Goal: Information Seeking & Learning: Learn about a topic

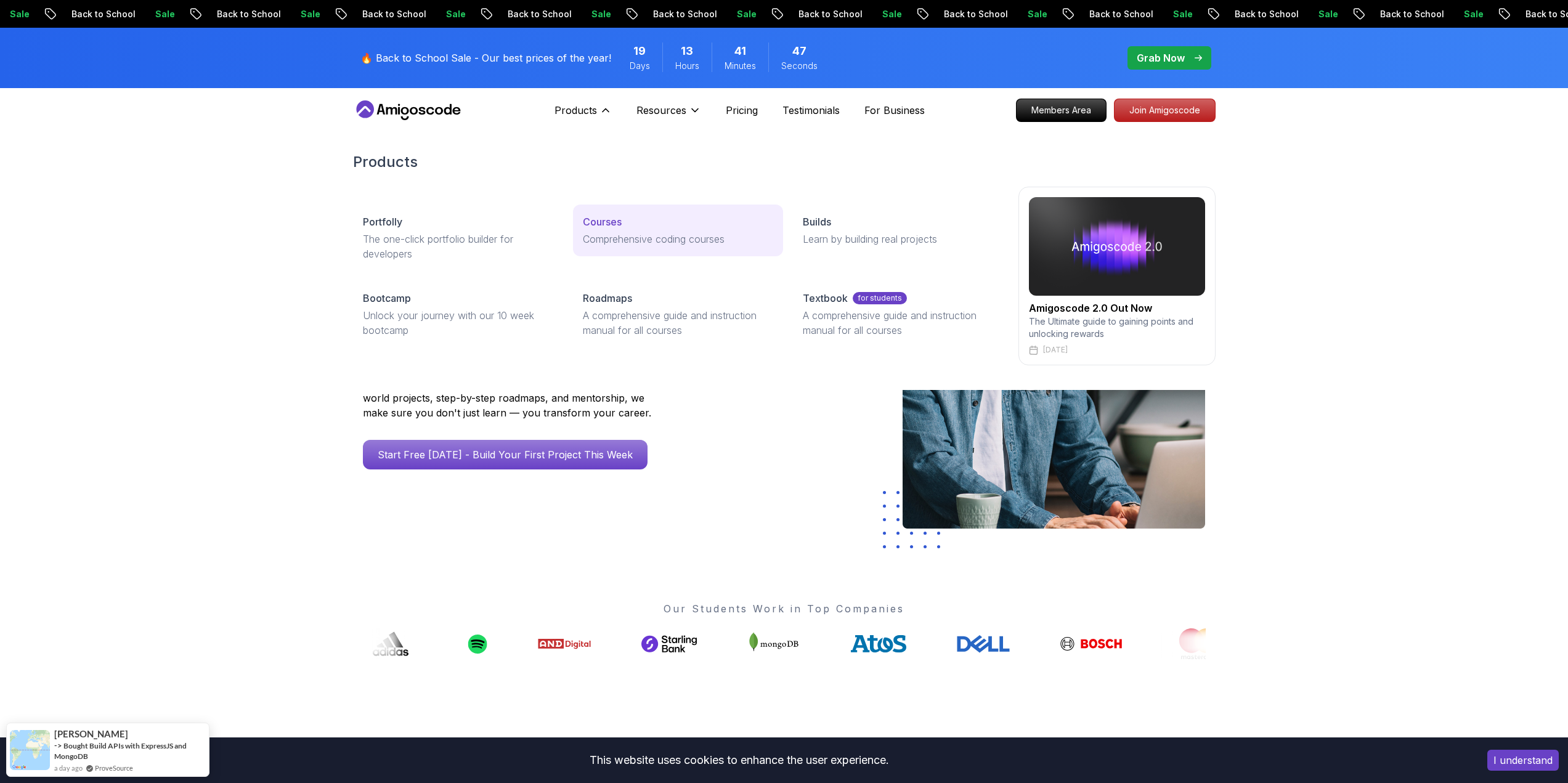
click at [633, 222] on div "Courses" at bounding box center [678, 221] width 190 height 14
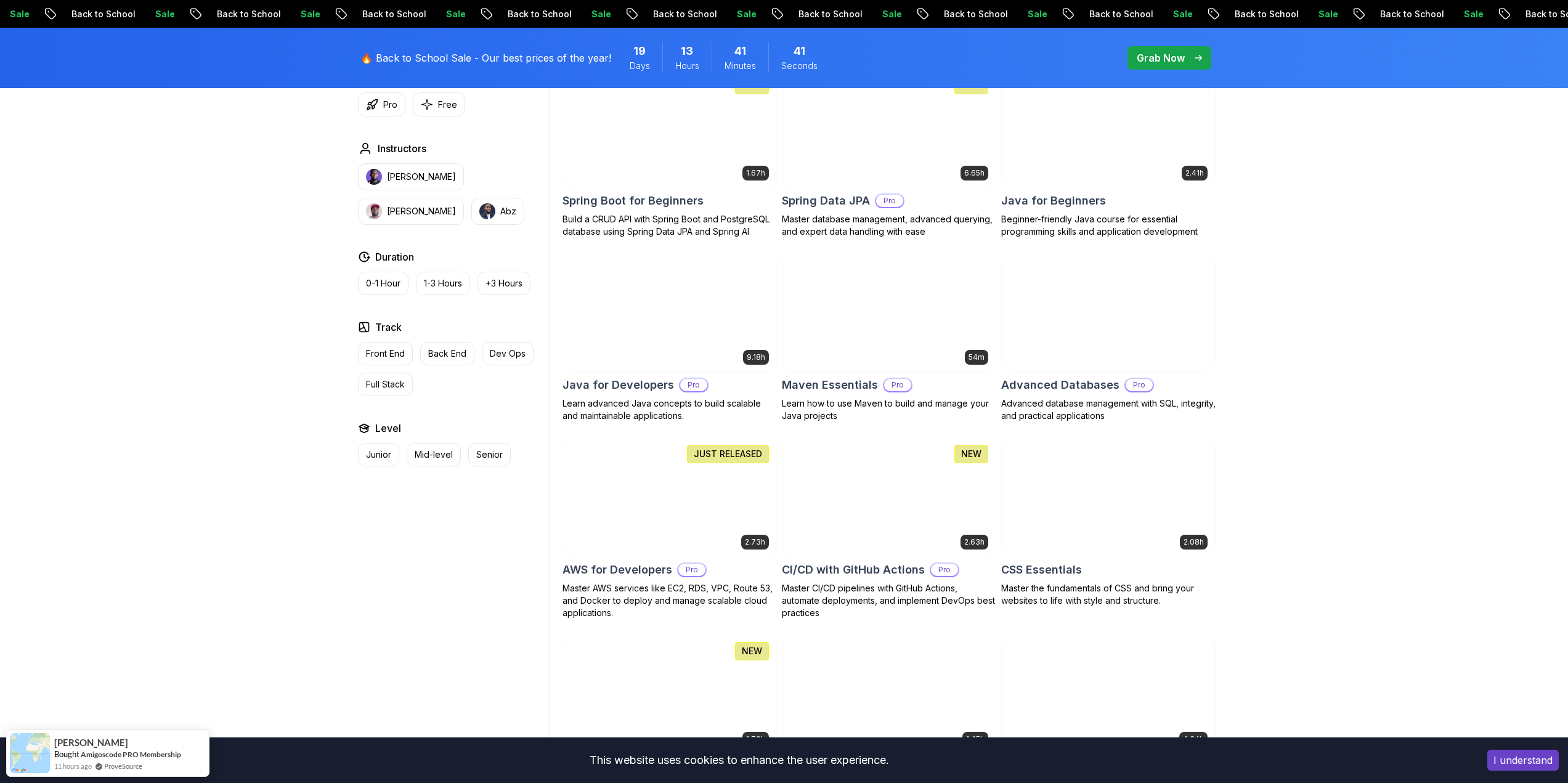
scroll to position [734, 0]
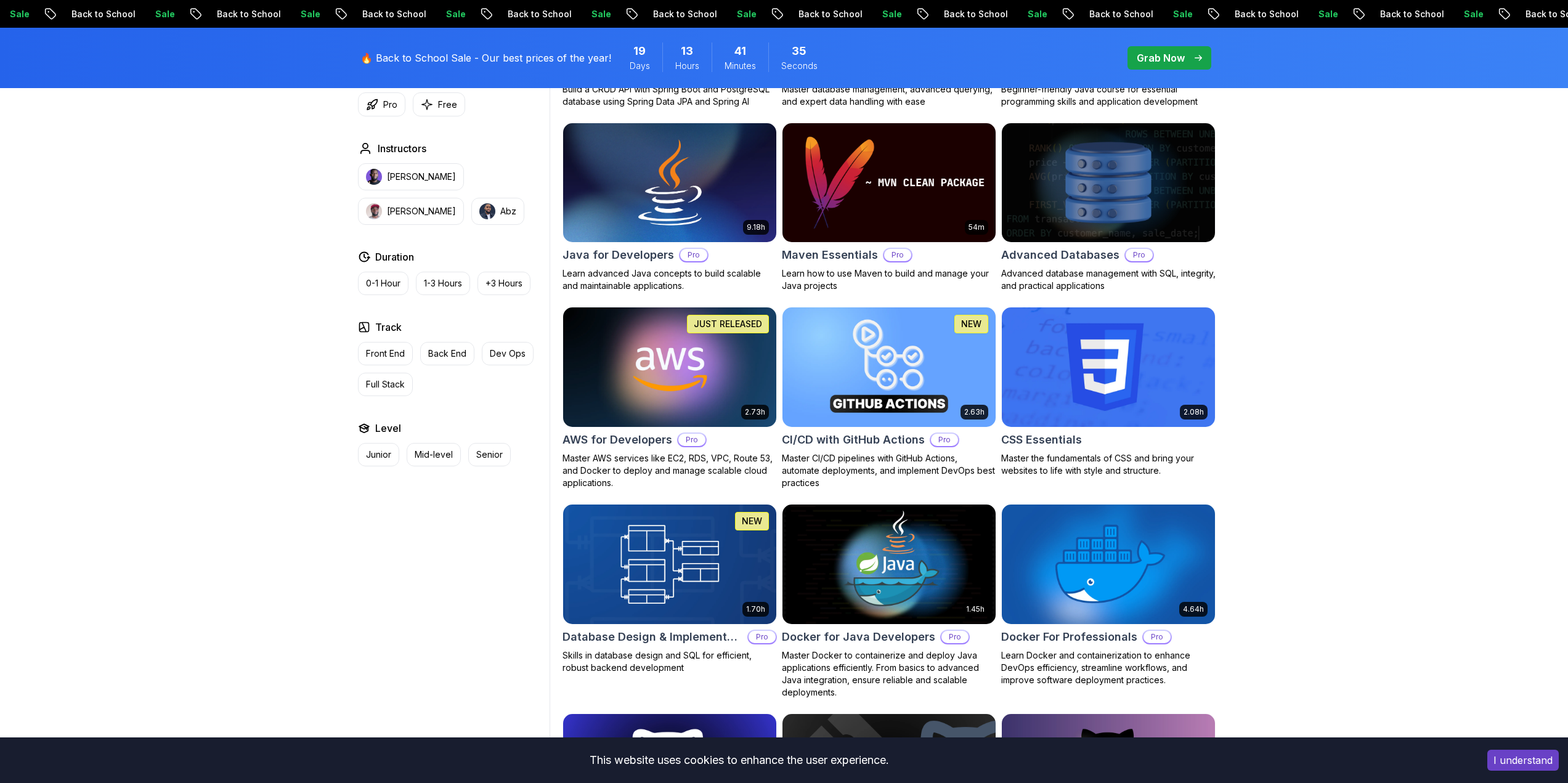
scroll to position [0, 0]
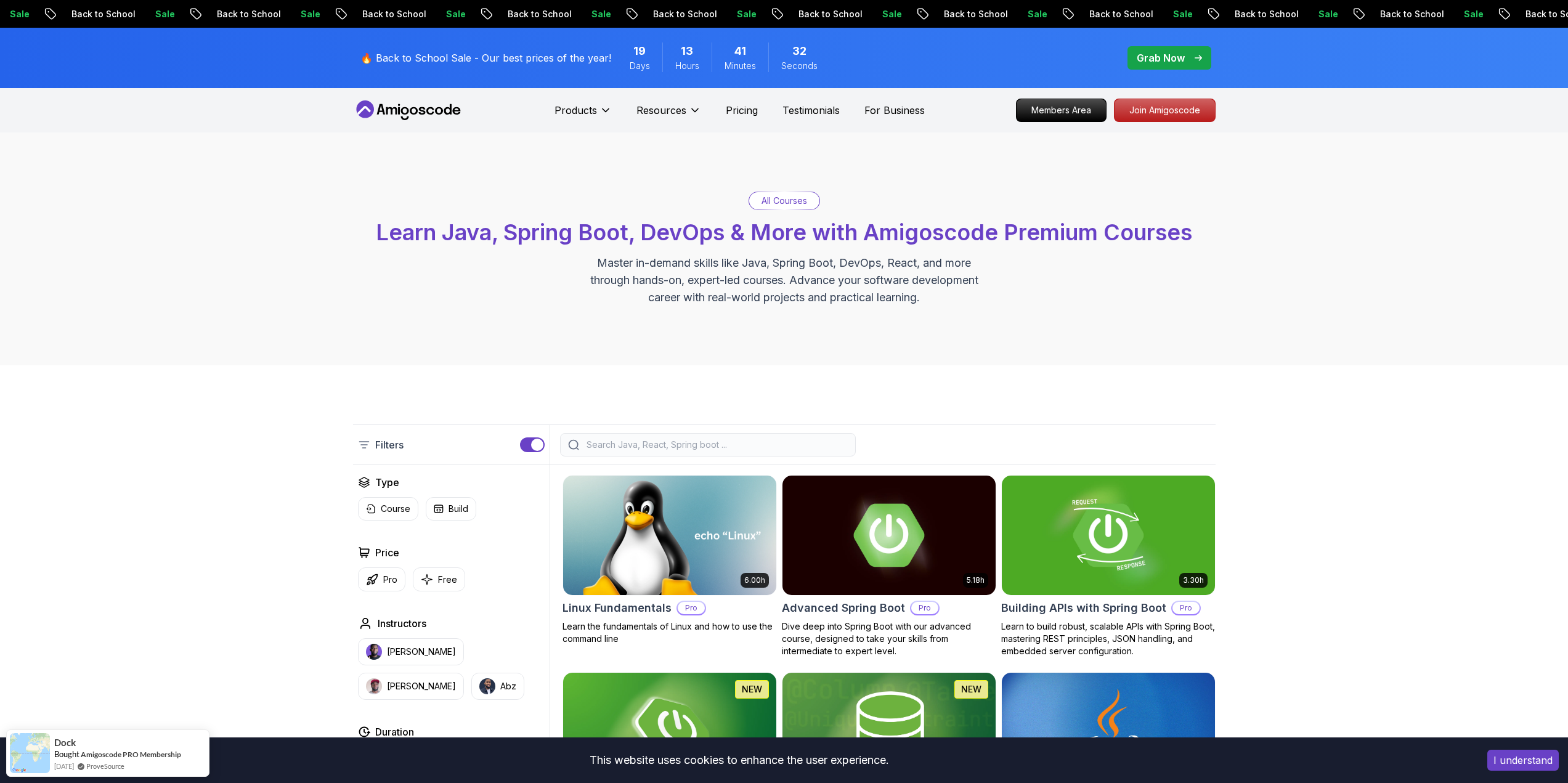
click at [673, 440] on input "search" at bounding box center [716, 445] width 264 height 12
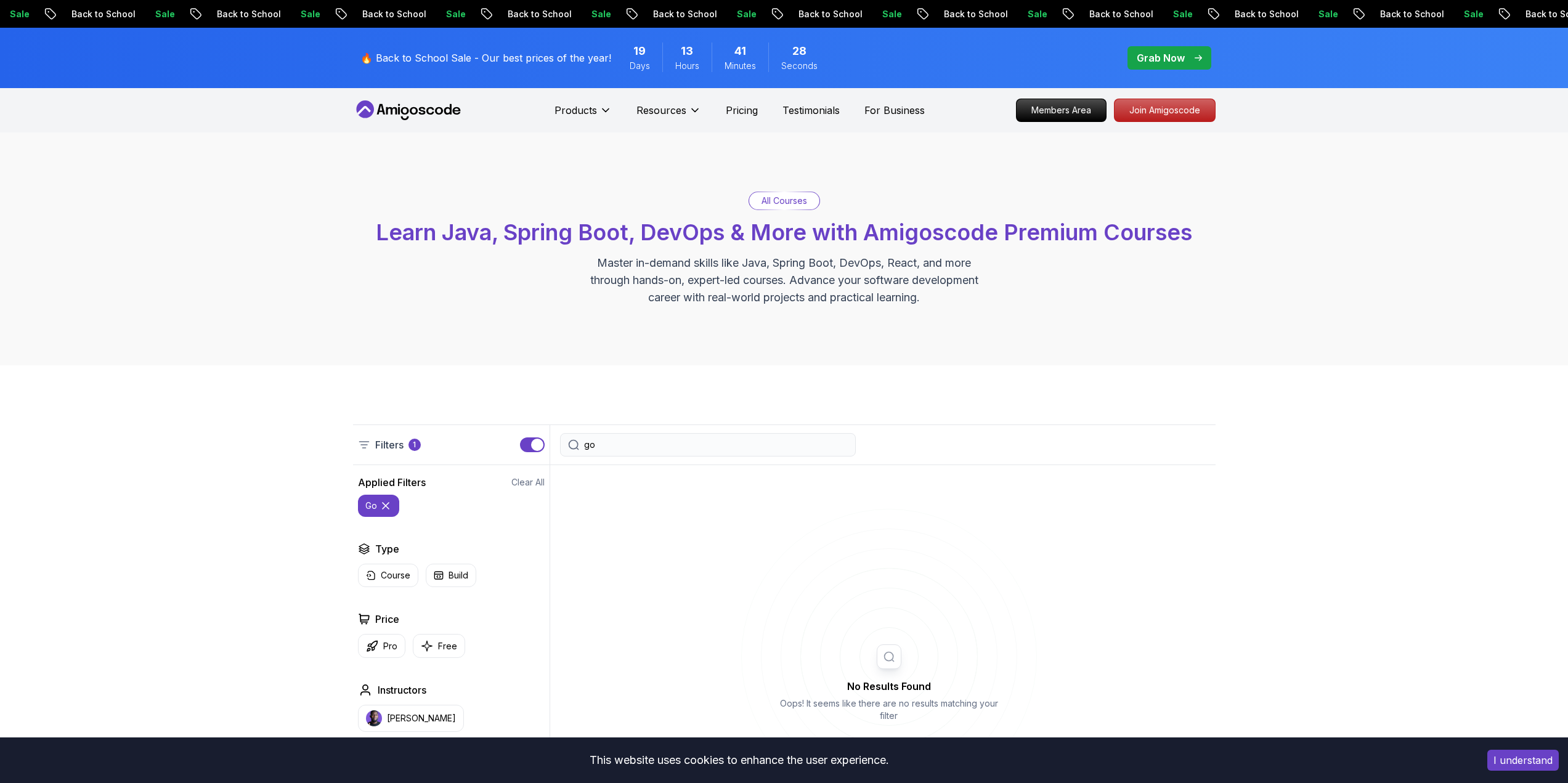
type input "g"
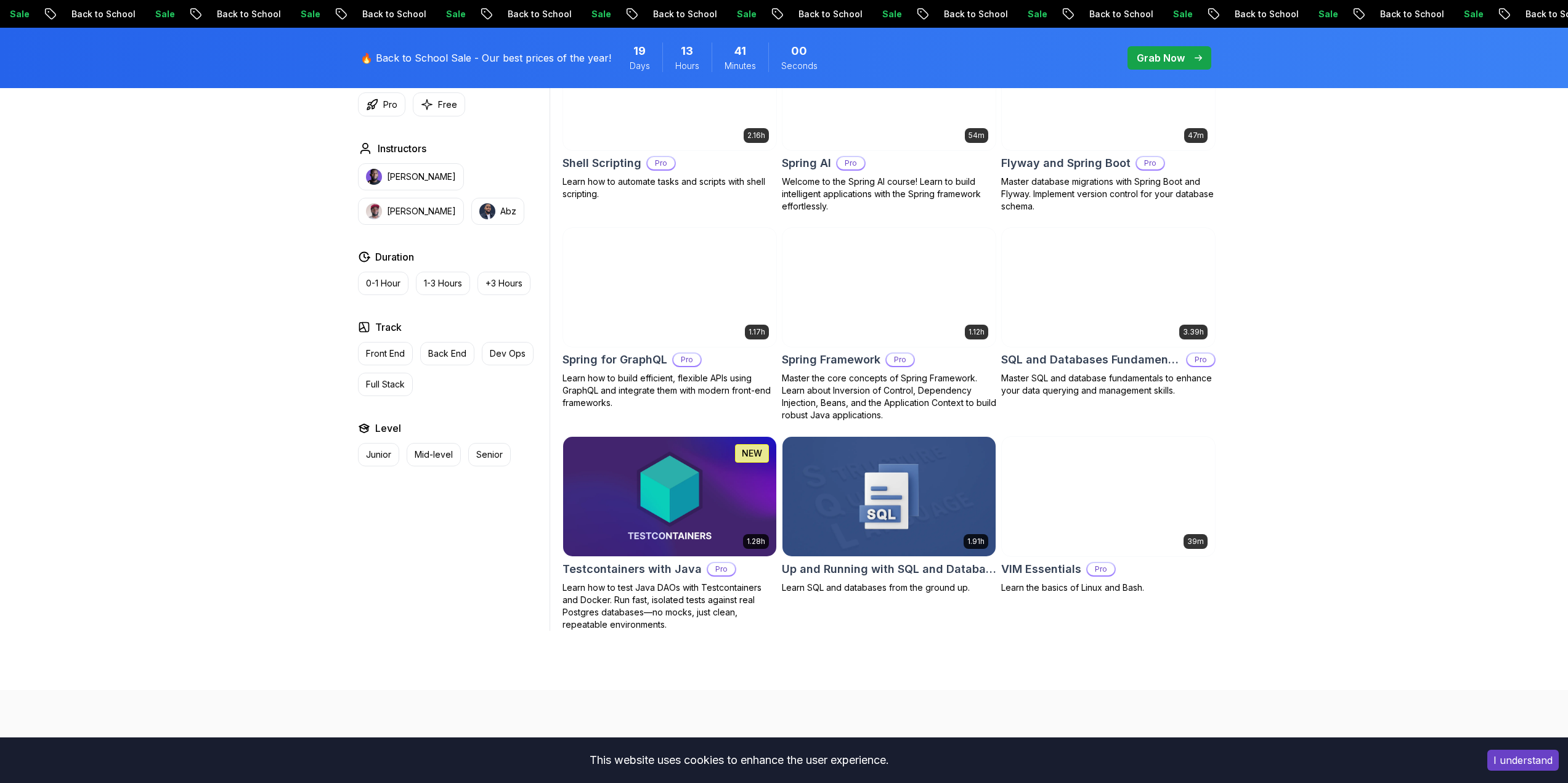
scroll to position [2994, 0]
